Goal: Task Accomplishment & Management: Complete application form

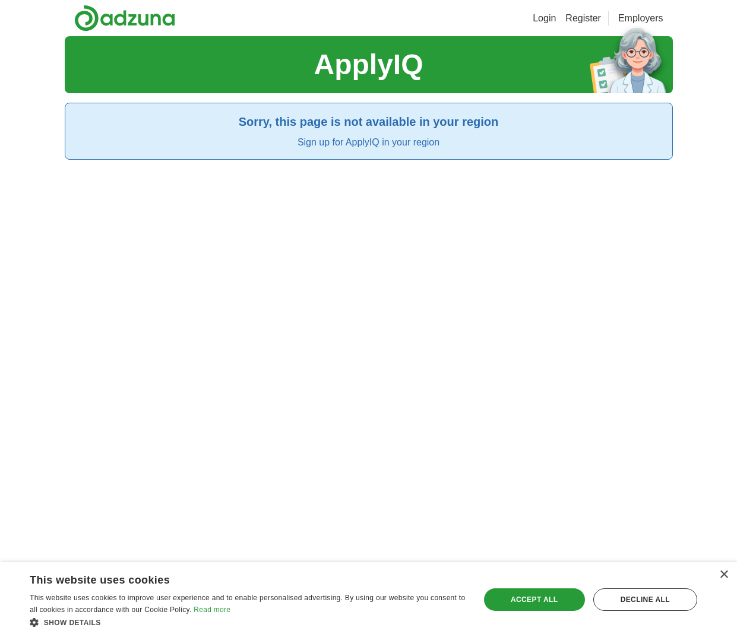
click at [539, 25] on link "Login" at bounding box center [543, 18] width 23 height 14
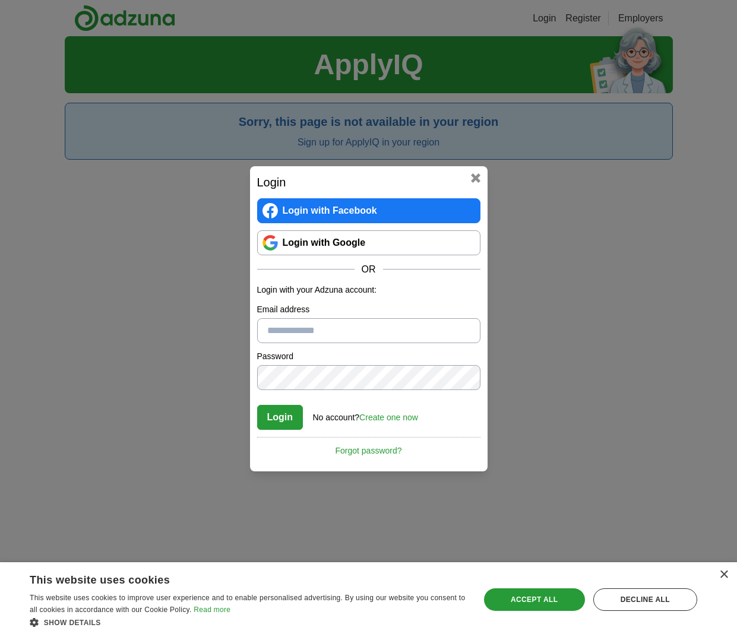
click at [394, 417] on link "Create one now" at bounding box center [388, 417] width 59 height 9
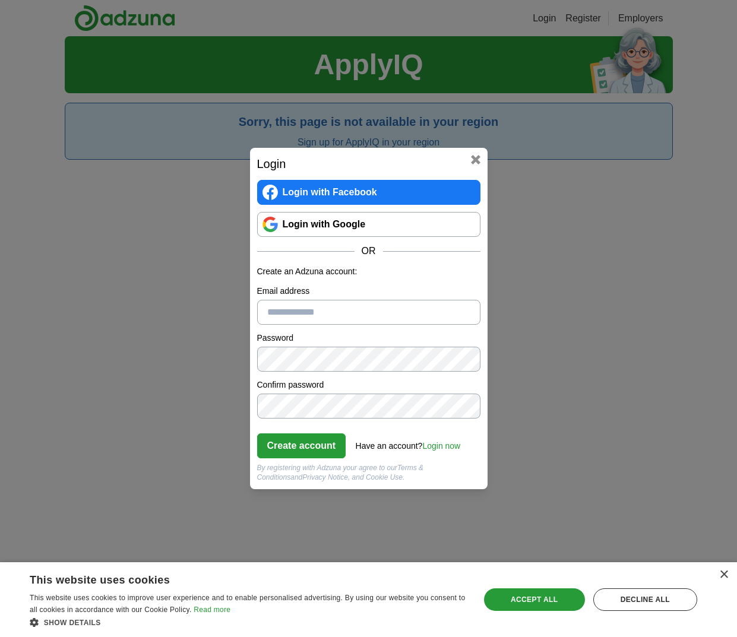
click at [361, 311] on input "Email address" at bounding box center [368, 312] width 223 height 25
type input "**********"
drag, startPoint x: 402, startPoint y: 316, endPoint x: 250, endPoint y: 314, distance: 152.6
click at [250, 314] on div "**********" at bounding box center [368, 318] width 237 height 341
click at [305, 443] on button "Create account" at bounding box center [301, 445] width 89 height 25
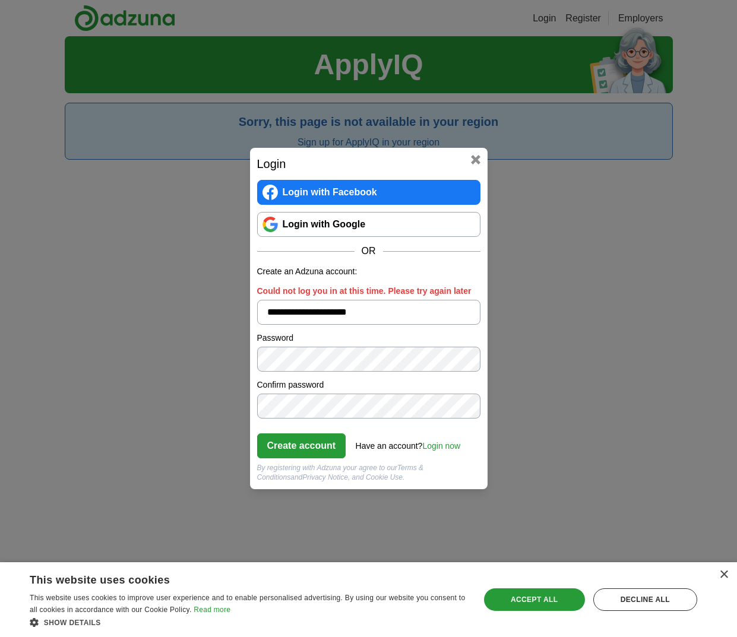
click at [102, 525] on div "**********" at bounding box center [368, 318] width 737 height 637
click at [463, 160] on h2 "Login" at bounding box center [368, 164] width 223 height 18
click at [479, 161] on button at bounding box center [475, 159] width 9 height 9
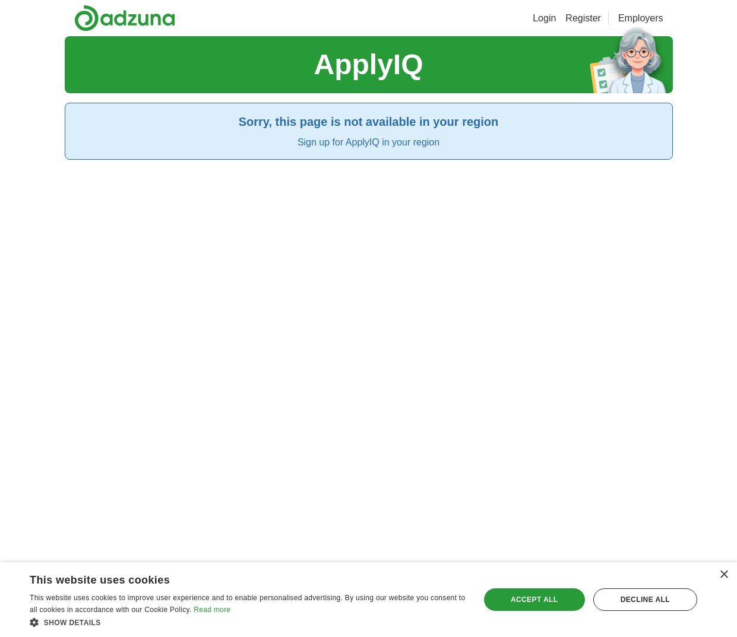
drag, startPoint x: 114, startPoint y: 256, endPoint x: 115, endPoint y: 213, distance: 43.4
click at [114, 256] on div "ApplyIQ Sorry, this page is not available in your region Sign up for ApplyIQ in…" at bounding box center [369, 354] width 608 height 637
click at [110, 521] on div "ApplyIQ Sorry, this page is not available in your region Sign up for ApplyIQ in…" at bounding box center [369, 354] width 608 height 637
drag, startPoint x: 155, startPoint y: 532, endPoint x: 147, endPoint y: 518, distance: 16.2
click at [155, 532] on div "ApplyIQ Sorry, this page is not available in your region Sign up for ApplyIQ in…" at bounding box center [369, 354] width 608 height 637
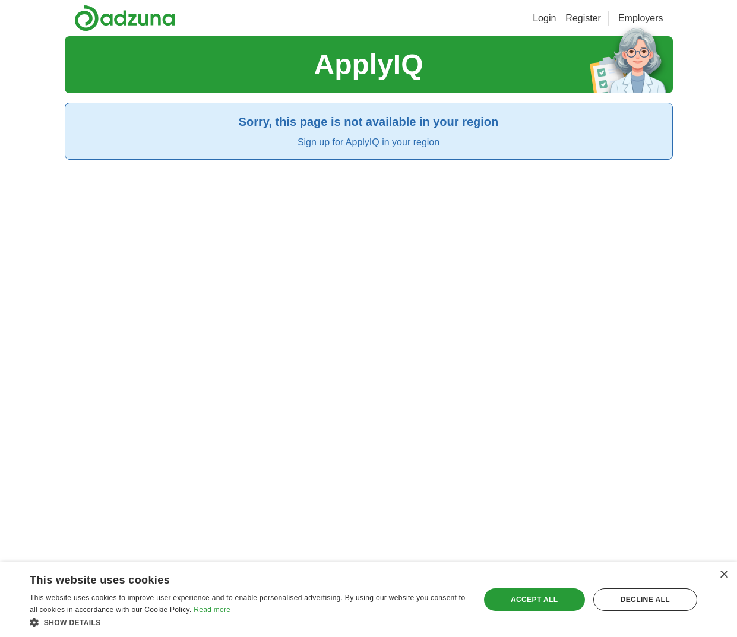
click at [410, 2] on header "Login Register Employers" at bounding box center [369, 18] width 608 height 36
